Goal: Complete application form

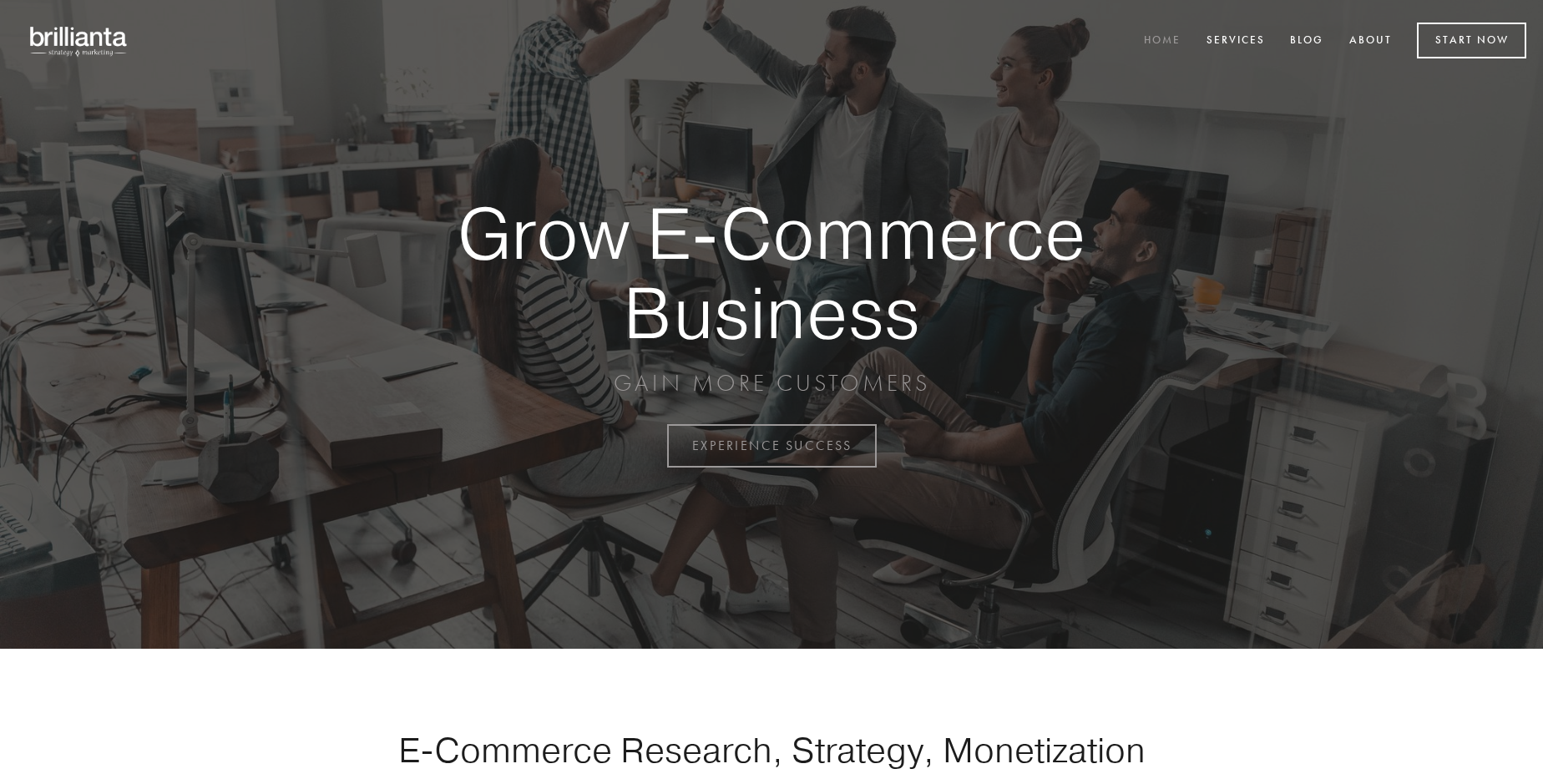
scroll to position [4376, 0]
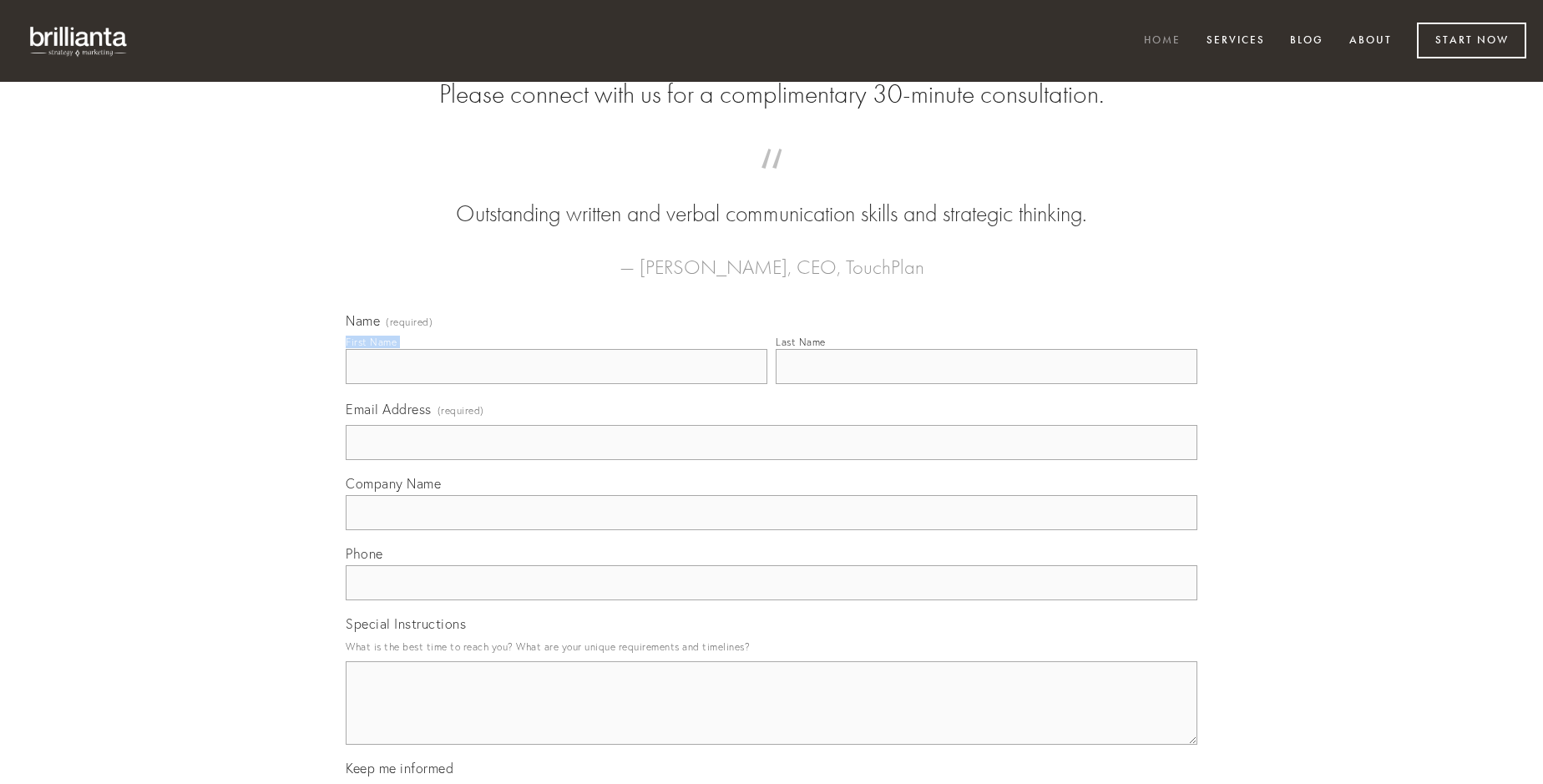
type input "[PERSON_NAME]"
click at [987, 384] on input "Last Name" at bounding box center [987, 366] width 422 height 35
type input "[PERSON_NAME]"
click at [772, 460] on input "Email Address (required)" at bounding box center [772, 442] width 852 height 35
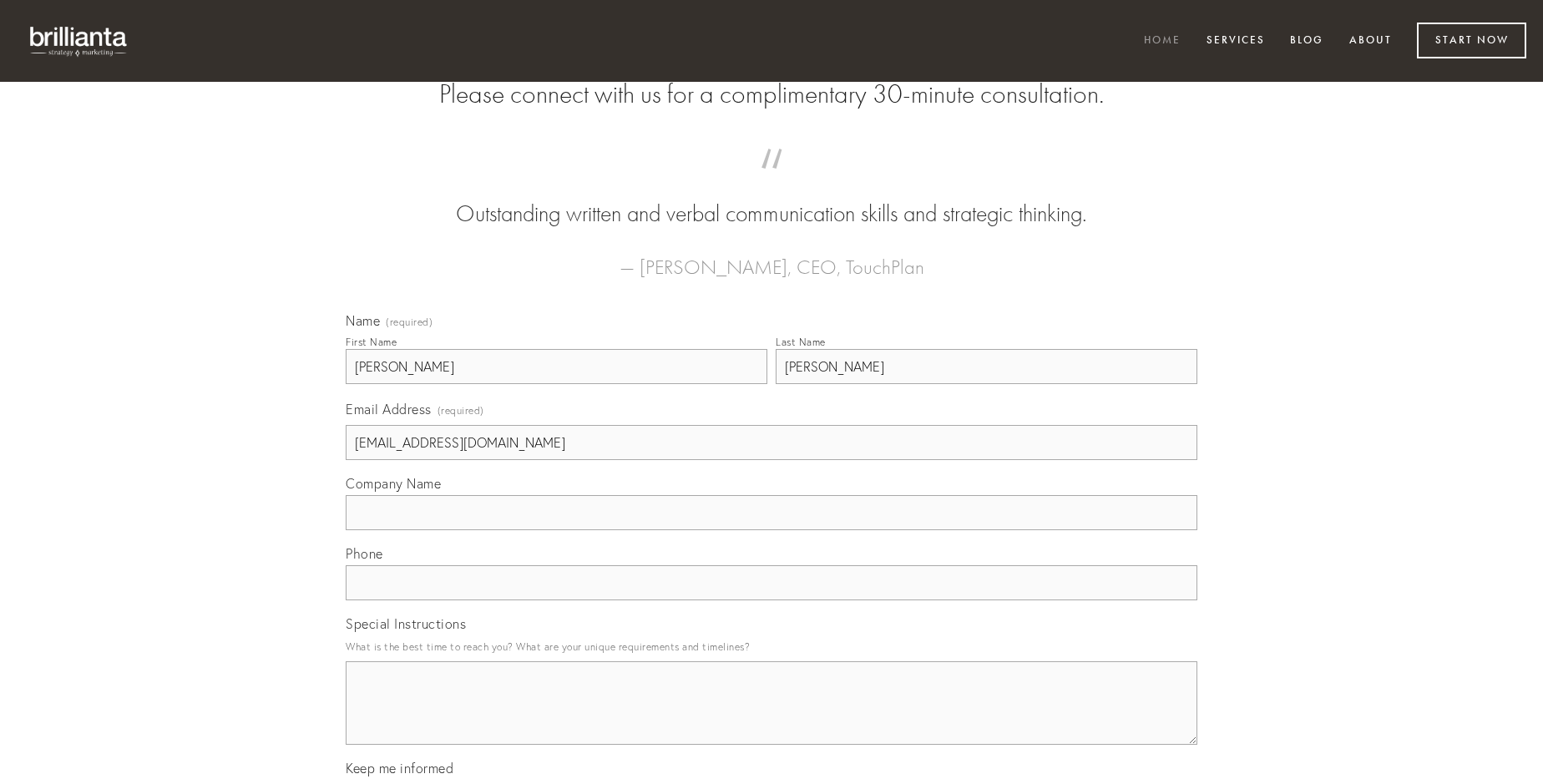
type input "[EMAIL_ADDRESS][DOMAIN_NAME]"
click at [772, 530] on input "Company Name" at bounding box center [772, 512] width 852 height 35
type input "cicuta"
click at [772, 601] on input "text" at bounding box center [772, 582] width 852 height 35
click at [772, 718] on textarea "Special Instructions" at bounding box center [772, 703] width 852 height 84
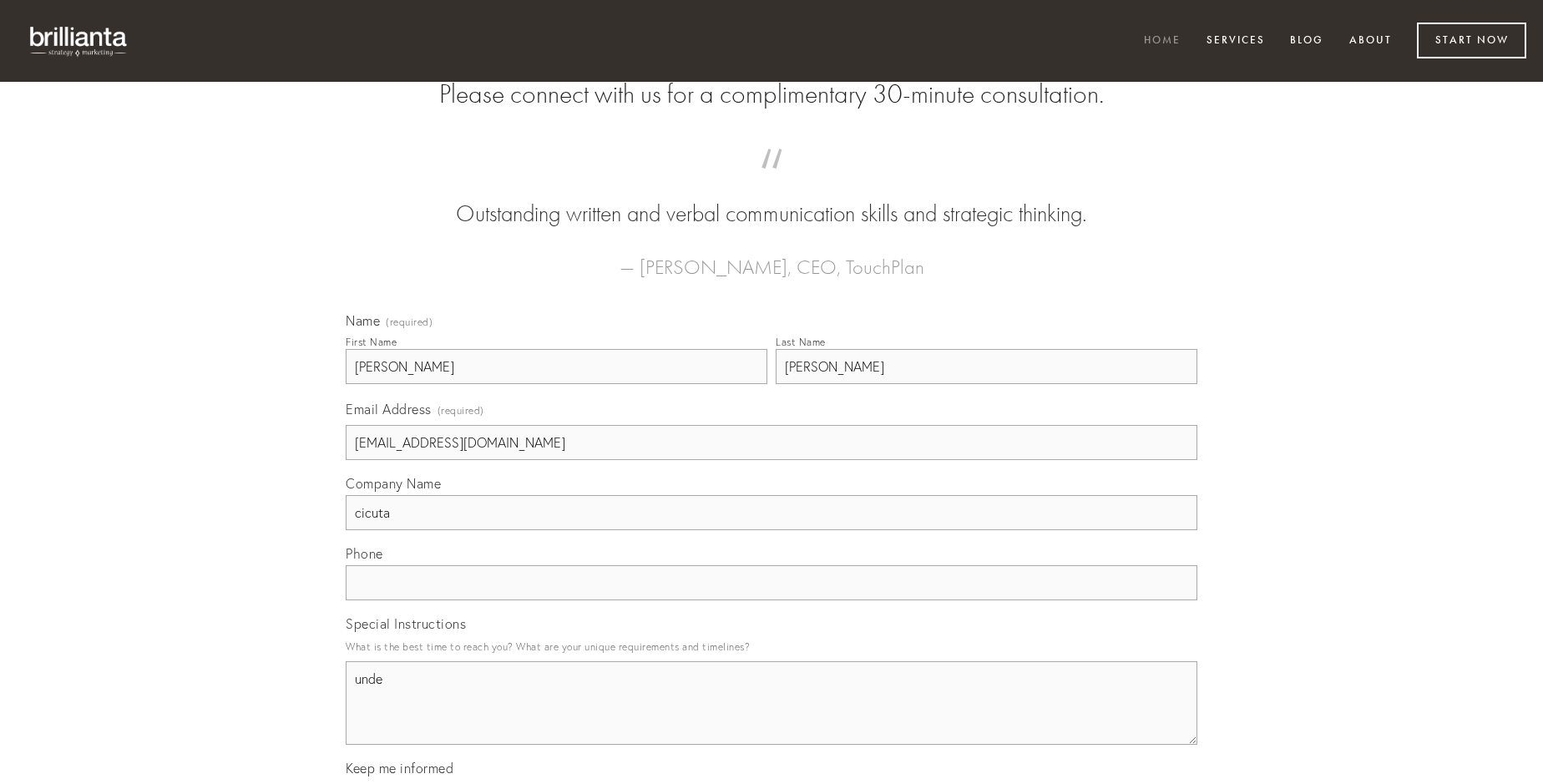
type textarea "unde"
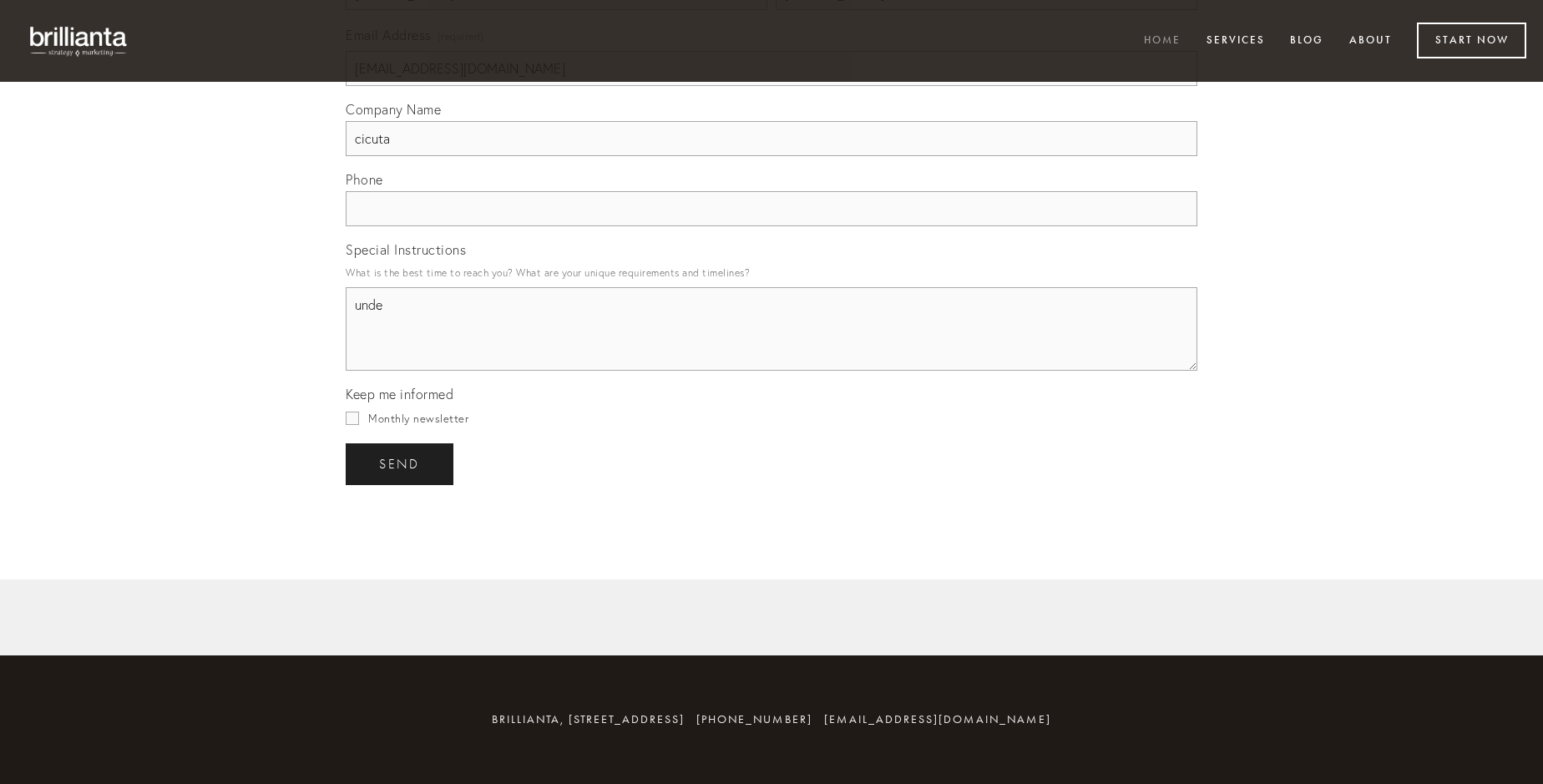
click at [401, 463] on span "send" at bounding box center [399, 464] width 41 height 15
